Goal: Navigation & Orientation: Find specific page/section

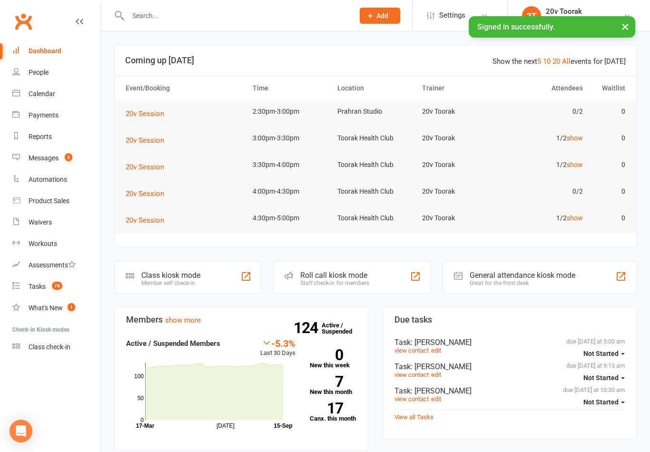
click at [42, 155] on div "Messages" at bounding box center [44, 158] width 30 height 8
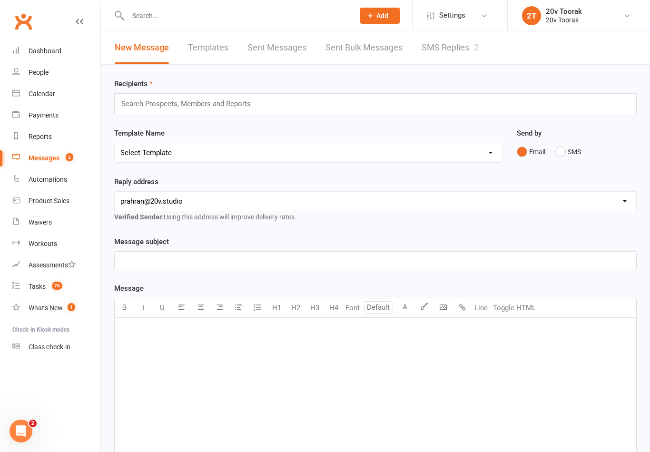
click at [475, 52] on link "SMS Replies 2" at bounding box center [449, 47] width 57 height 33
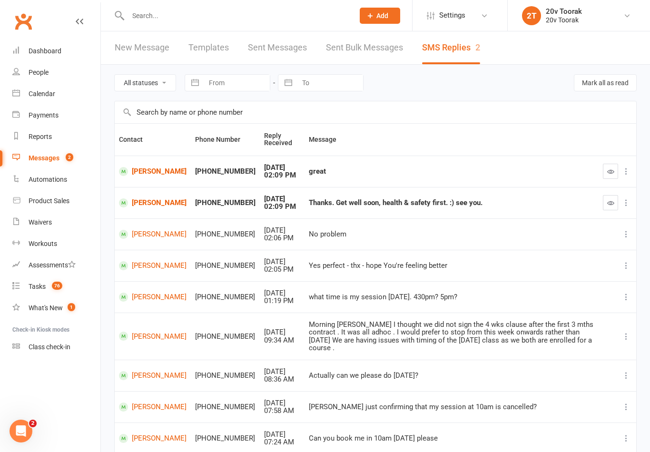
click at [611, 175] on button "button" at bounding box center [610, 171] width 15 height 15
click at [605, 205] on button "button" at bounding box center [610, 202] width 15 height 15
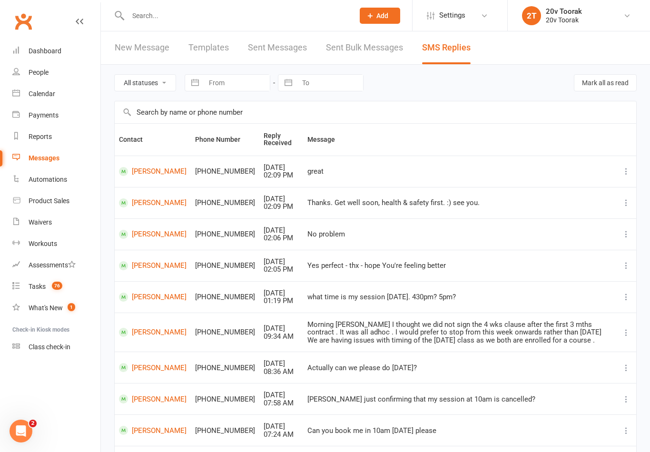
click at [17, 102] on link "Calendar" at bounding box center [56, 93] width 88 height 21
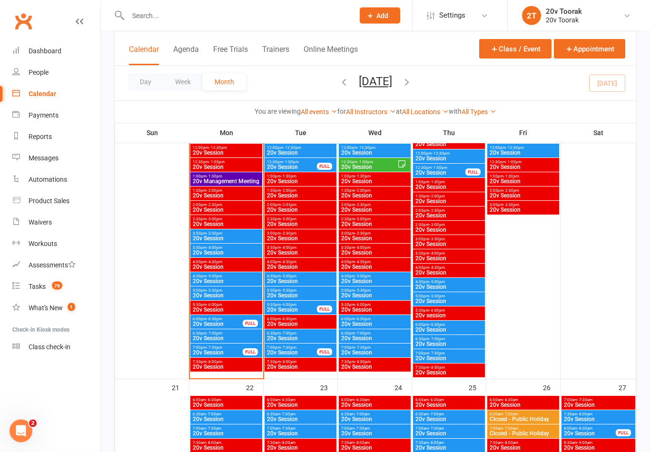
scroll to position [1084, 0]
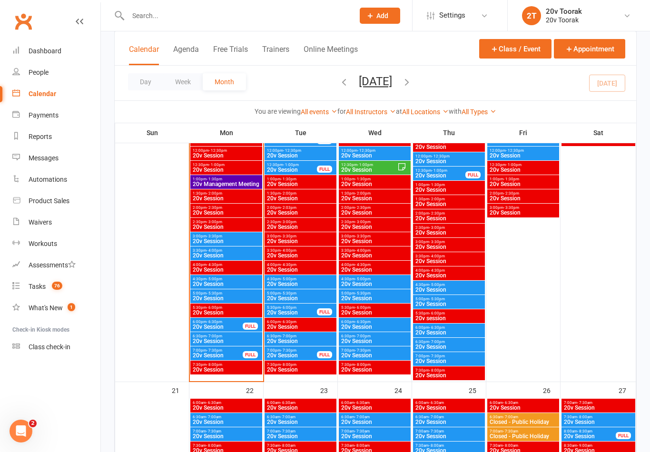
click at [223, 242] on span "20v Session" at bounding box center [226, 241] width 68 height 6
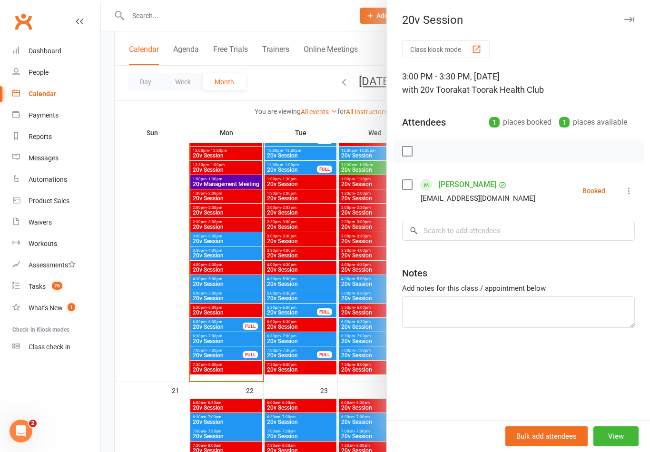
click at [234, 357] on div at bounding box center [375, 226] width 549 height 452
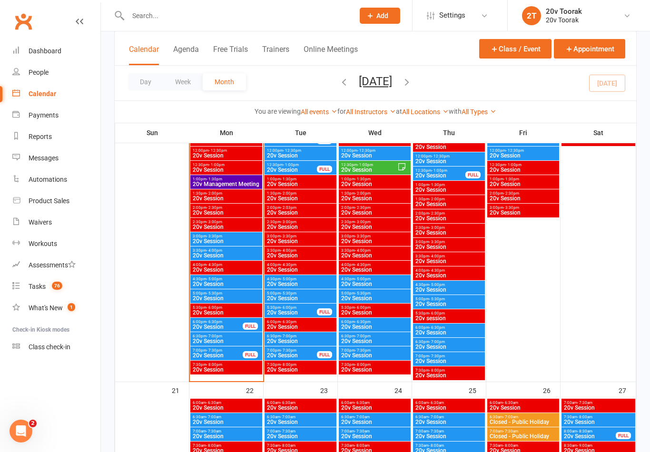
click at [217, 251] on span "- 4:00pm" at bounding box center [214, 250] width 16 height 4
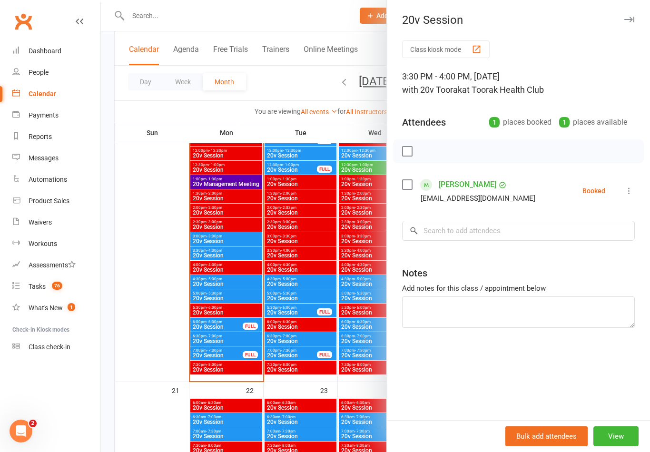
click at [203, 365] on div at bounding box center [375, 226] width 549 height 452
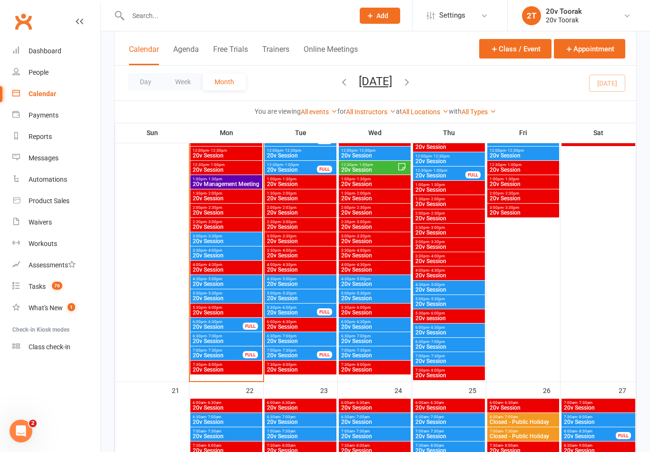
click at [214, 284] on span "20v Session" at bounding box center [226, 284] width 68 height 6
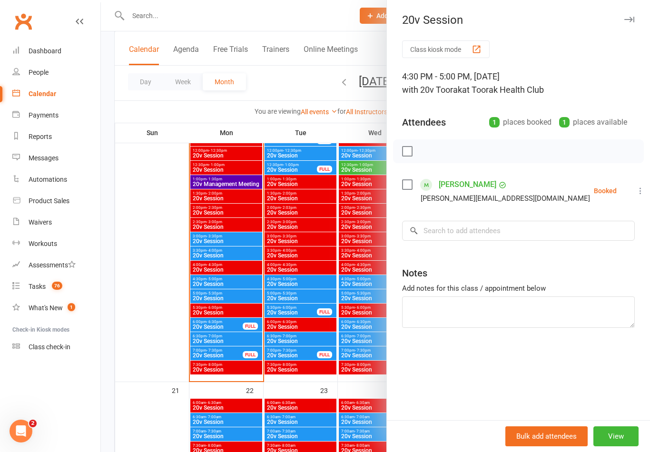
click at [217, 345] on div at bounding box center [375, 226] width 549 height 452
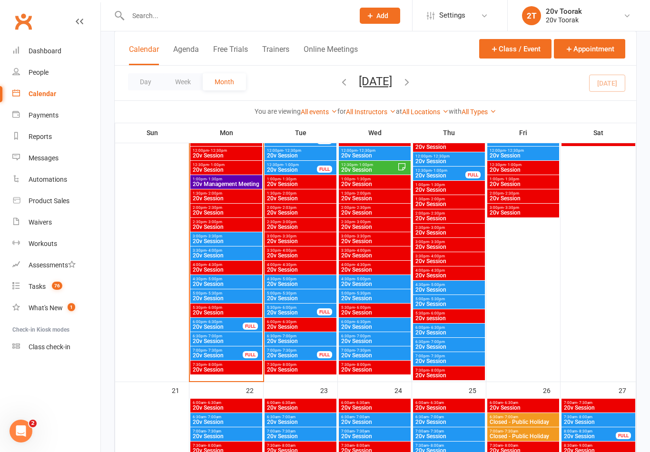
click at [213, 296] on span "20v Session" at bounding box center [226, 298] width 68 height 6
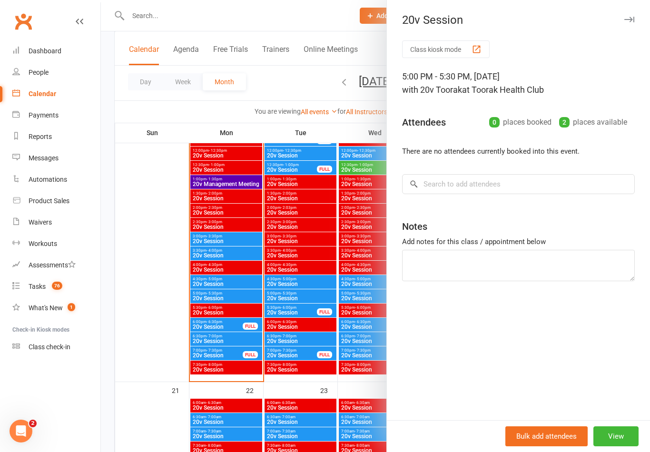
click at [213, 338] on div at bounding box center [375, 226] width 549 height 452
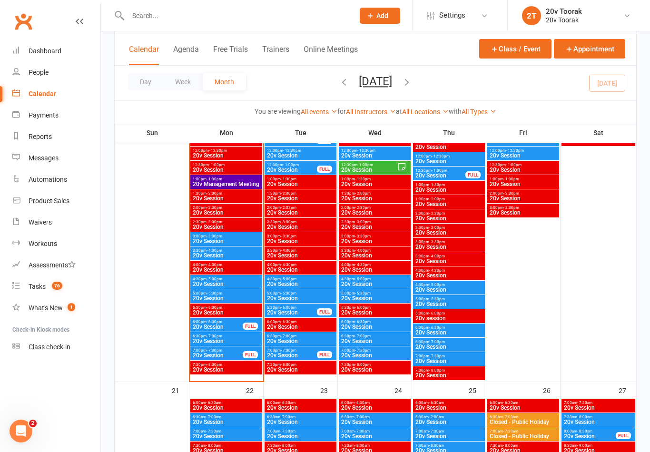
click at [212, 328] on span "20v Session" at bounding box center [217, 327] width 51 height 6
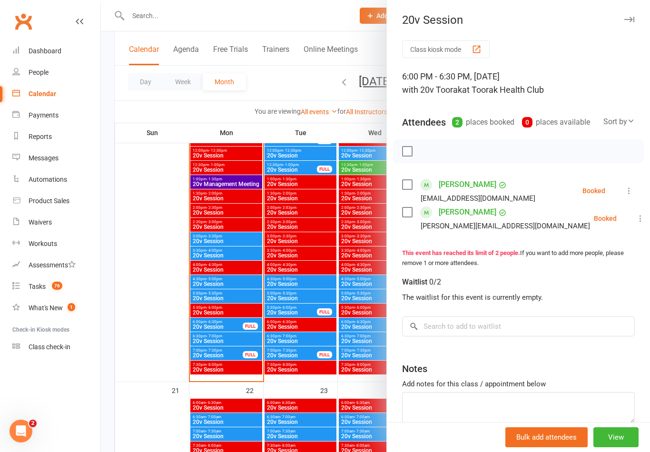
click at [206, 360] on div at bounding box center [375, 226] width 549 height 452
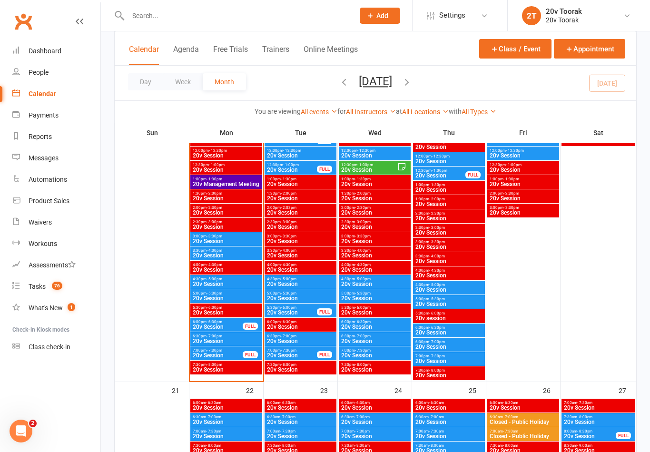
click at [215, 339] on span "20v Session" at bounding box center [226, 341] width 68 height 6
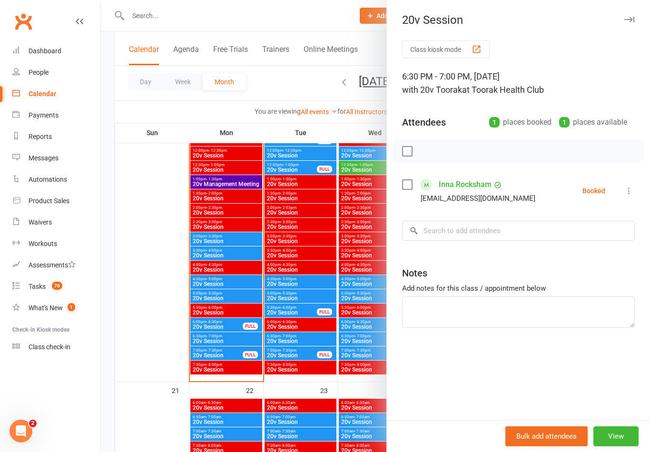
click at [230, 423] on div at bounding box center [375, 226] width 549 height 452
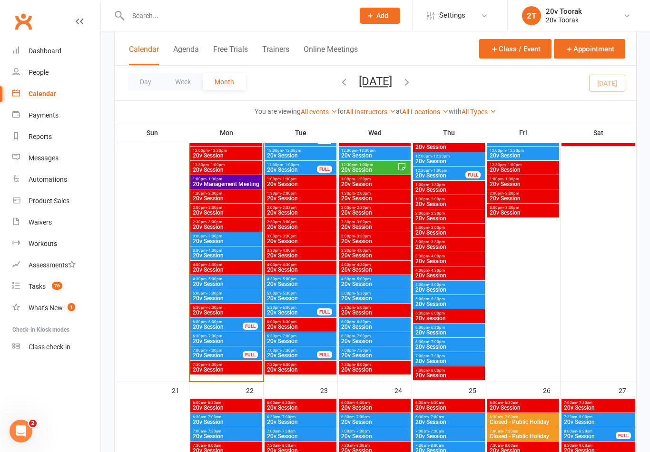
click at [203, 349] on span "7:00pm - 7:30pm" at bounding box center [217, 350] width 51 height 4
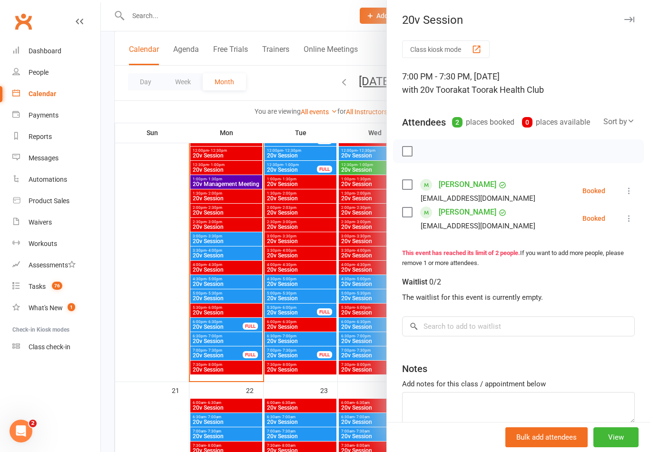
click at [20, 71] on link "People" at bounding box center [56, 72] width 88 height 21
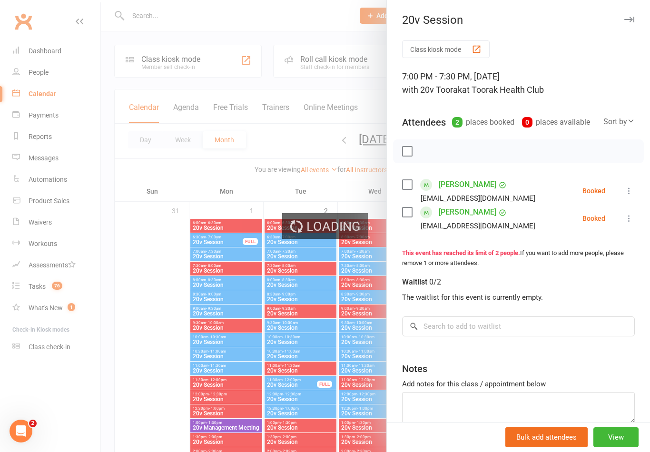
select select "100"
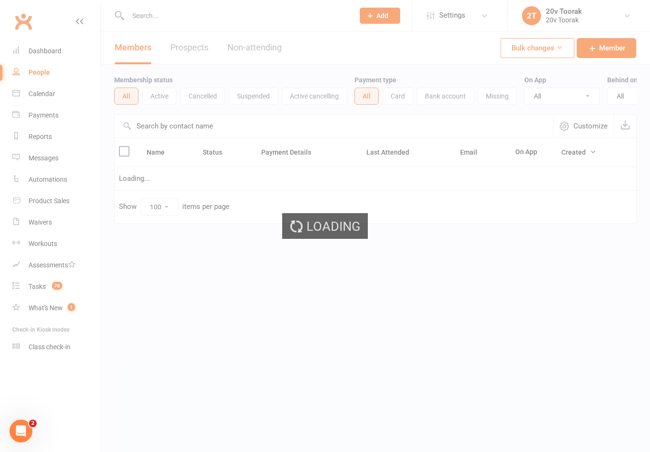
click at [193, 43] on div "Loading" at bounding box center [325, 226] width 650 height 452
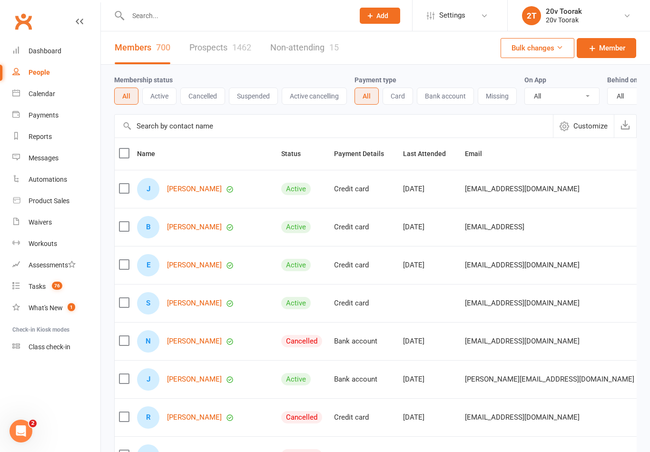
click at [206, 56] on link "Prospects 1462" at bounding box center [220, 47] width 62 height 33
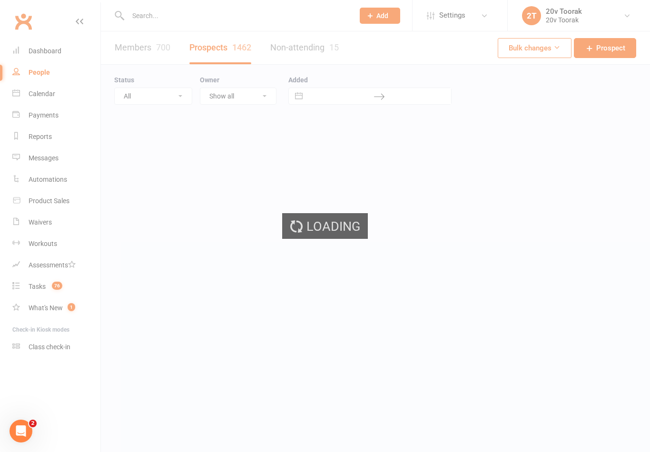
select select "100"
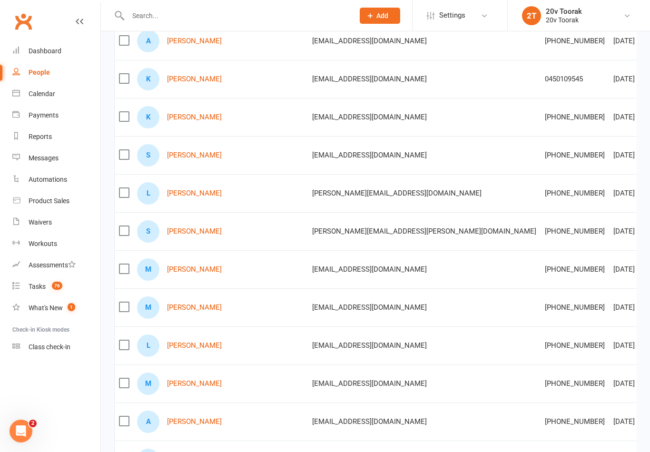
scroll to position [577, 0]
